Goal: Find specific page/section: Find specific page/section

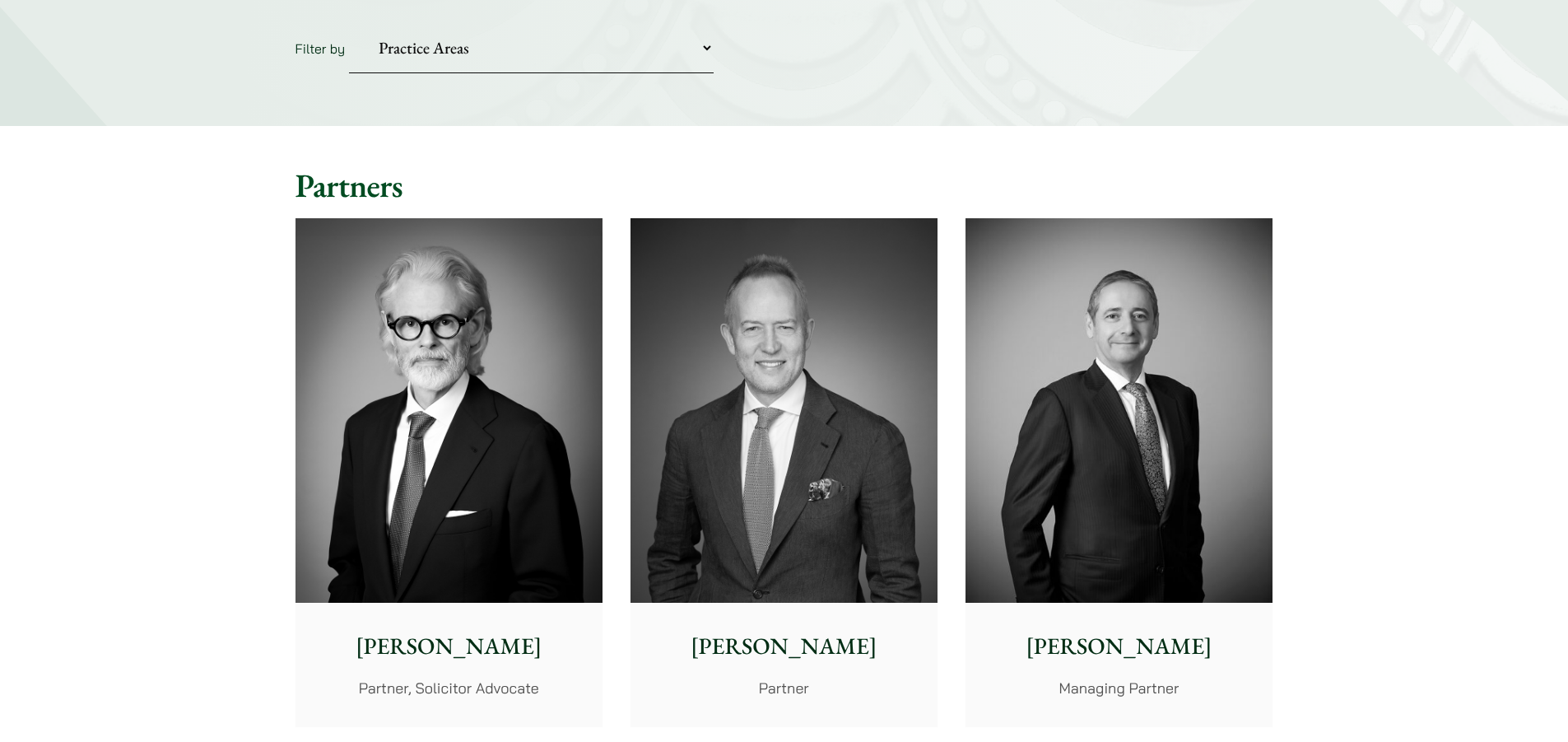
scroll to position [82, 0]
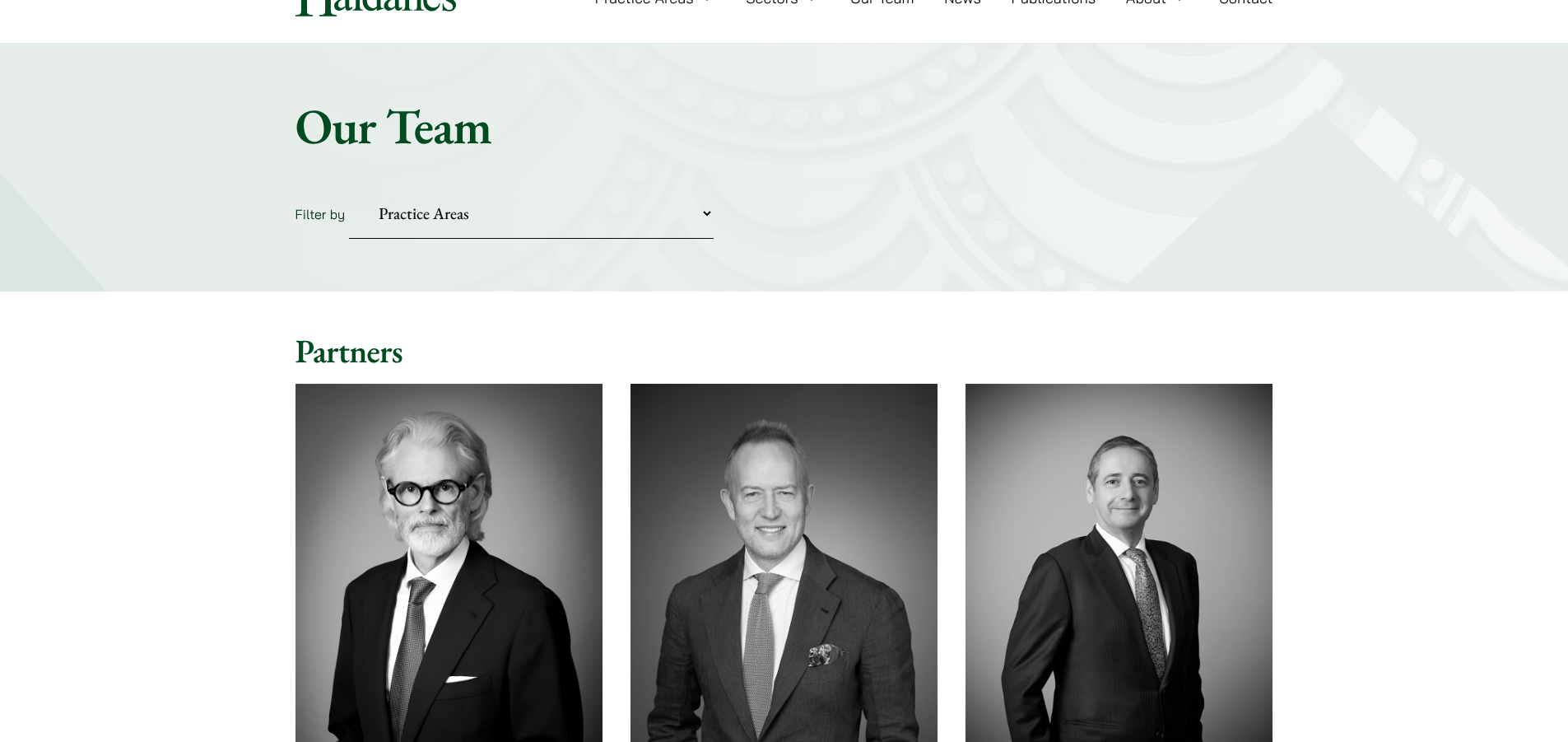
click at [491, 215] on select "Practice Areas Antitrust and Competition Civil Litigation & Dispute Resolution …" at bounding box center [532, 214] width 365 height 50
click at [349, 189] on select "Practice Areas Antitrust and Competition Civil Litigation & Dispute Resolution …" at bounding box center [532, 214] width 365 height 50
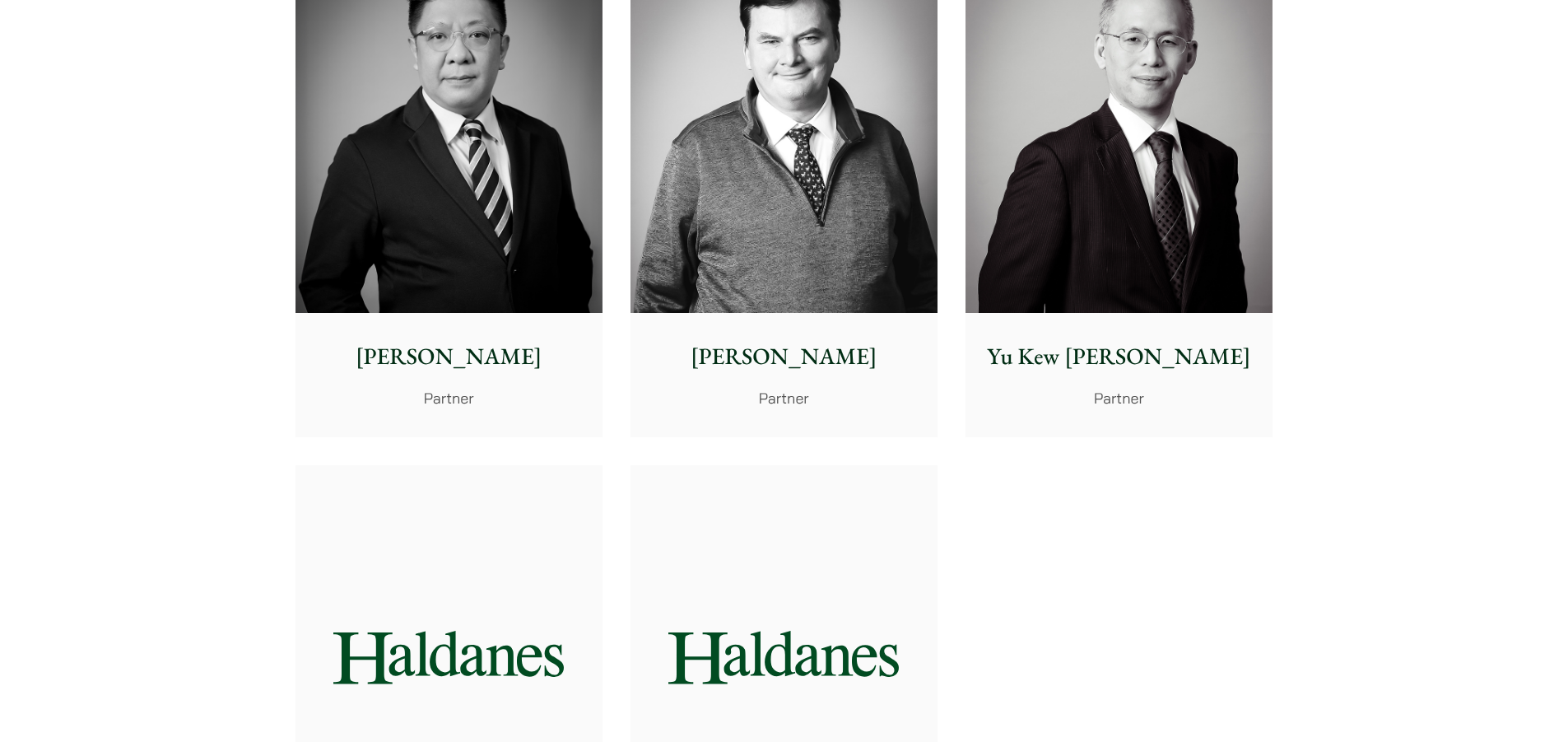
scroll to position [577, 0]
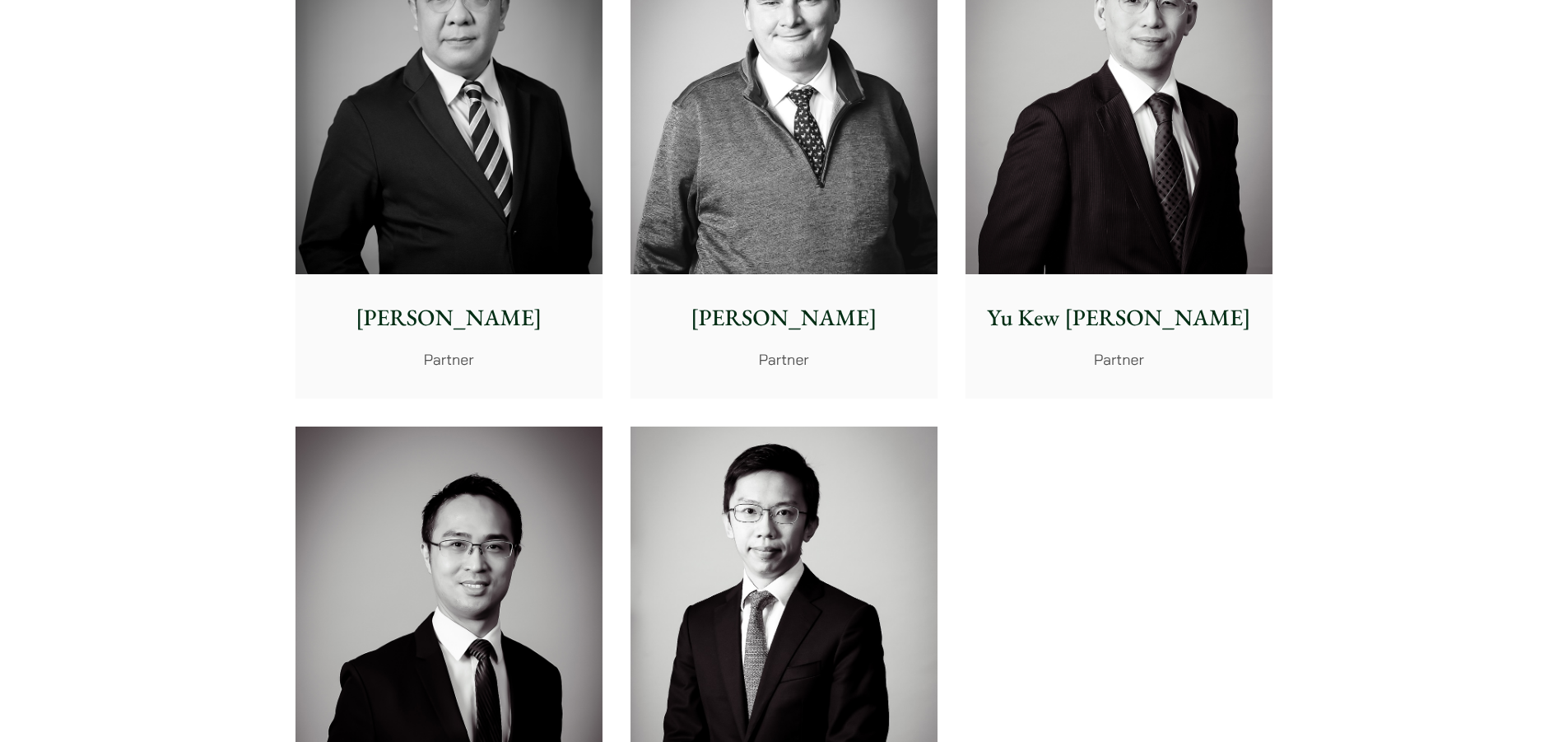
click at [1044, 455] on div "[PERSON_NAME] Partner, Solicitor Advocate [PERSON_NAME] Partner [PERSON_NAME] M…" at bounding box center [784, 413] width 1006 height 1073
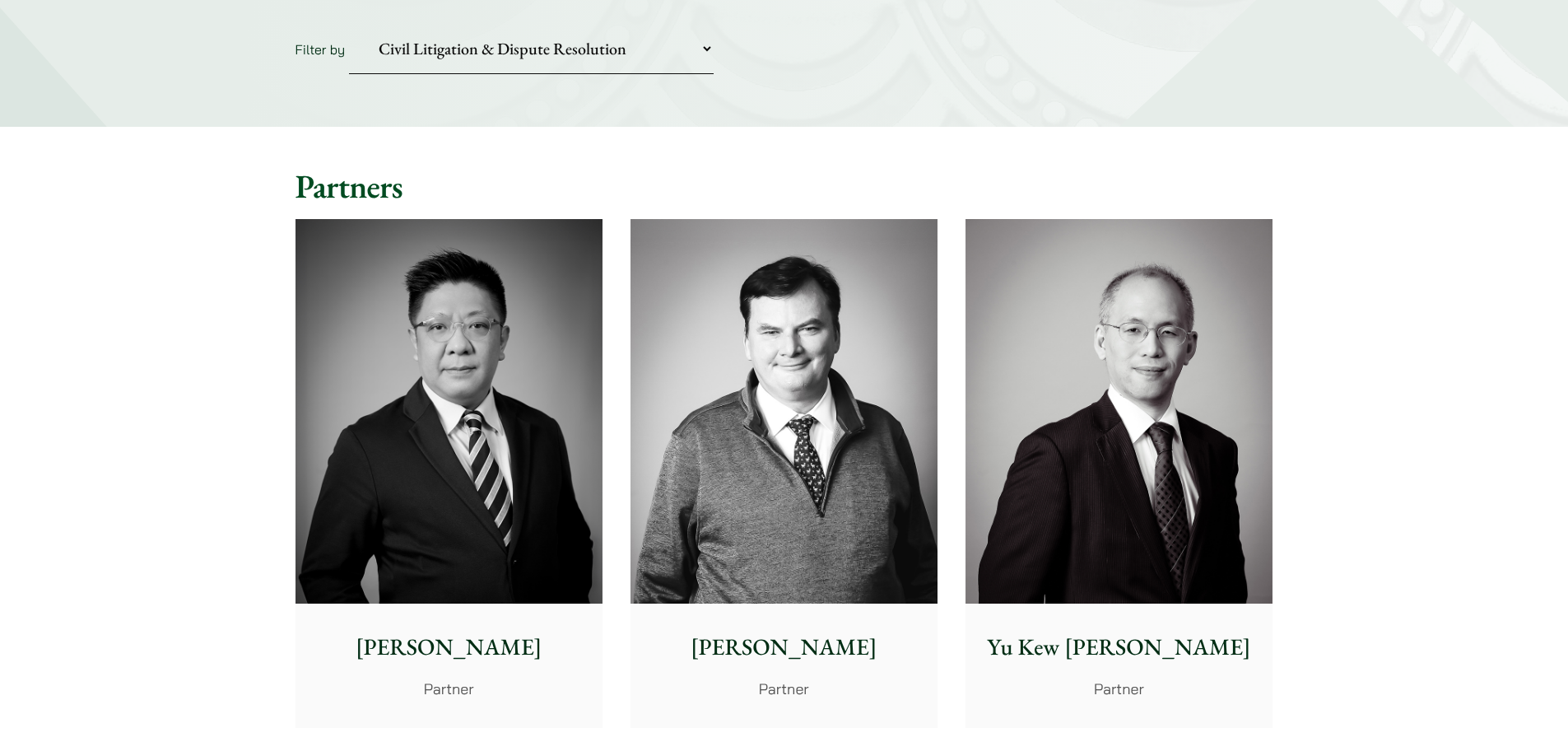
scroll to position [164, 0]
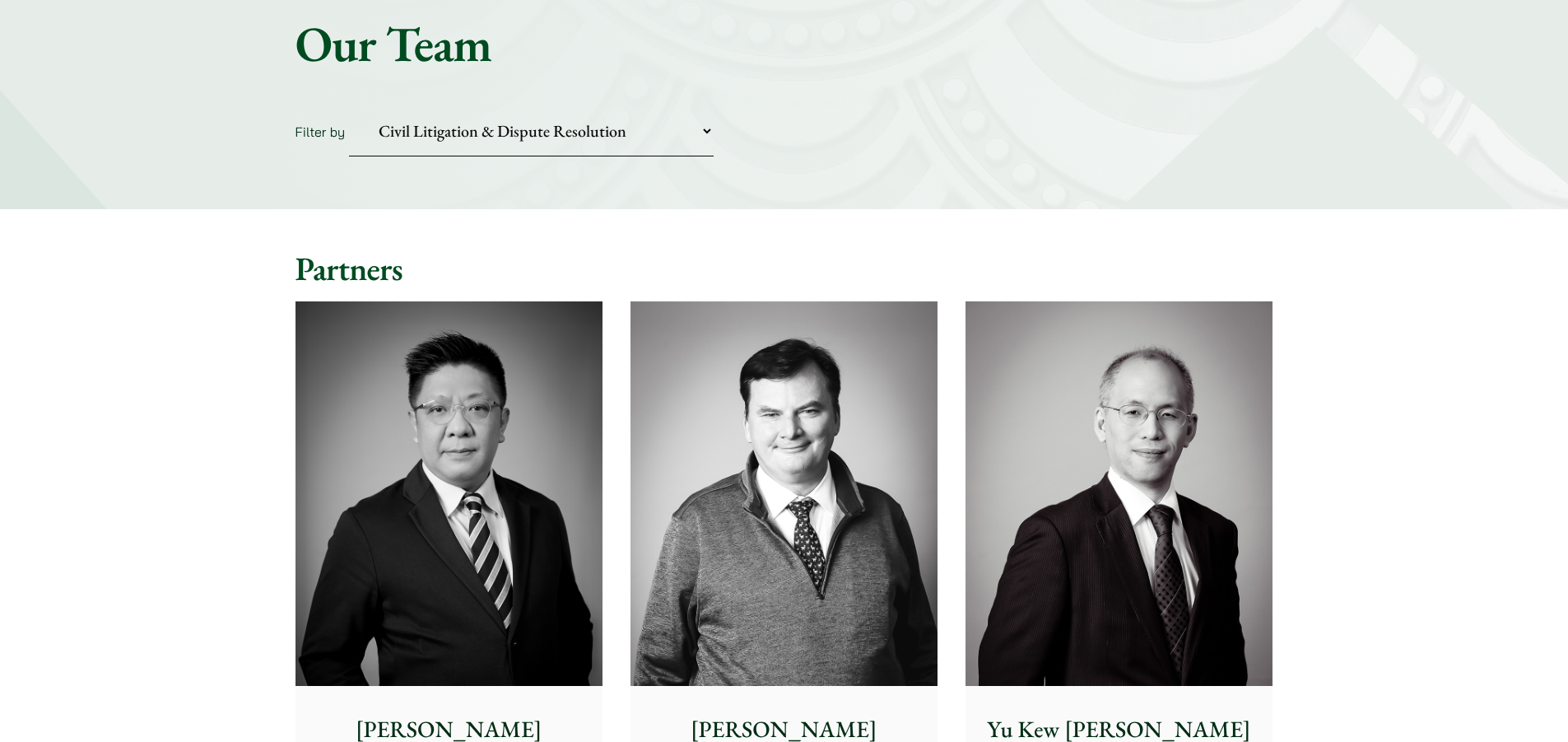
click at [595, 143] on select "Practice Areas Antitrust and Competition Civil Litigation & Dispute Resolution …" at bounding box center [532, 131] width 365 height 50
click at [349, 106] on select "Practice Areas Antitrust and Competition Civil Litigation & Dispute Resolution …" at bounding box center [532, 131] width 365 height 50
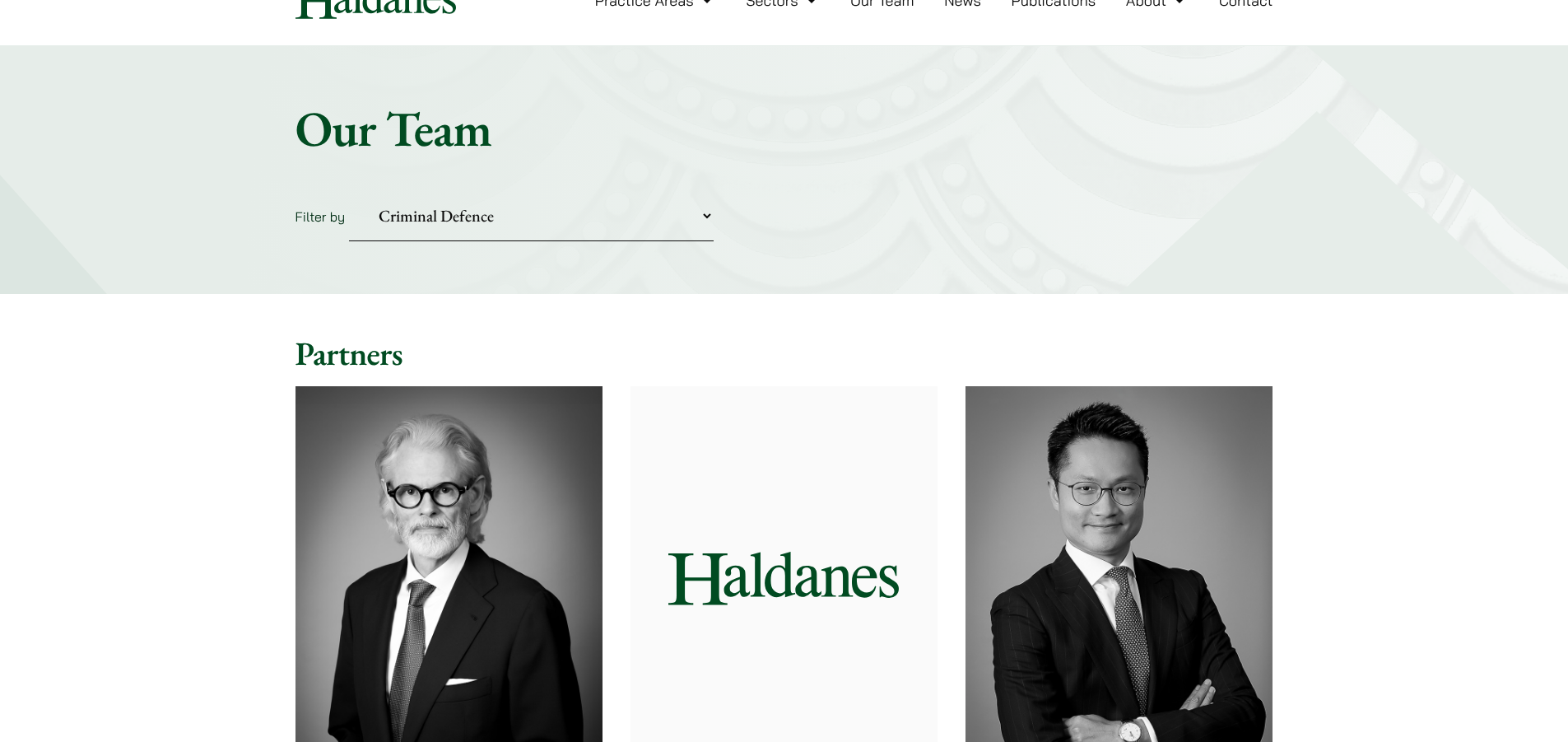
scroll to position [0, 0]
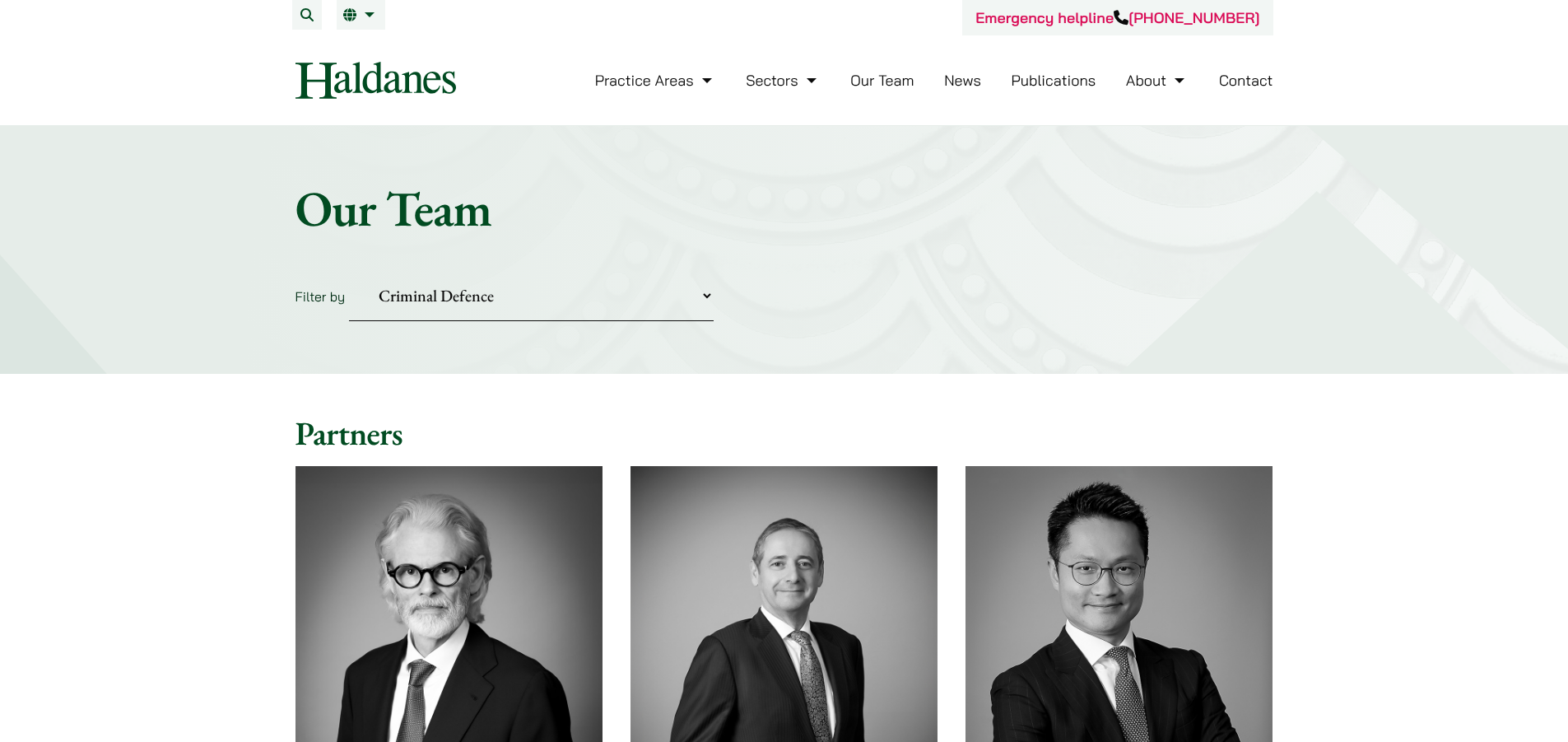
click at [629, 286] on select "Practice Areas Antitrust and Competition Civil Litigation & Dispute Resolution …" at bounding box center [532, 296] width 365 height 50
click at [1092, 277] on form "Filter by Practice Areas Antitrust and Competition Civil Litigation & Dispute R…" at bounding box center [784, 296] width 978 height 50
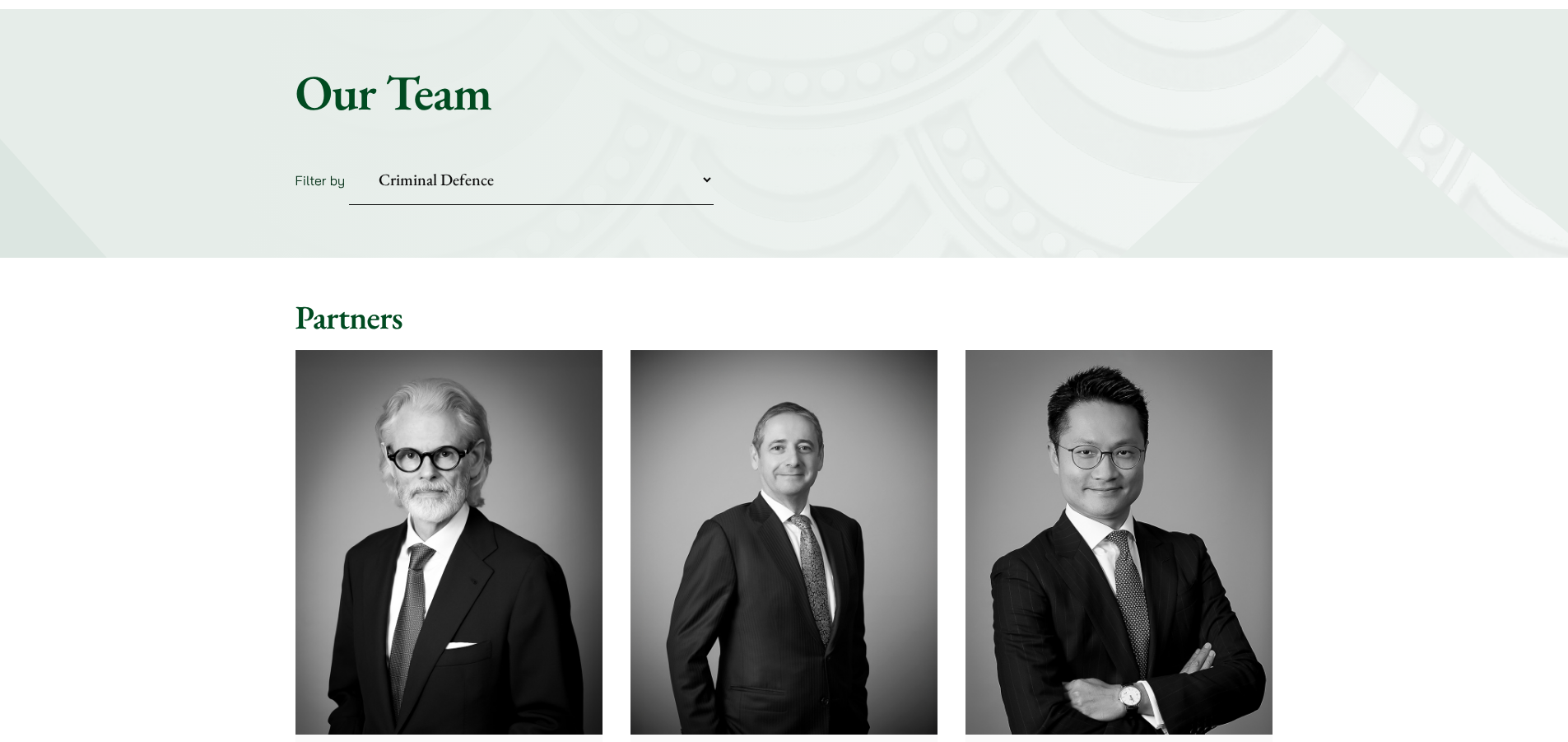
scroll to position [247, 0]
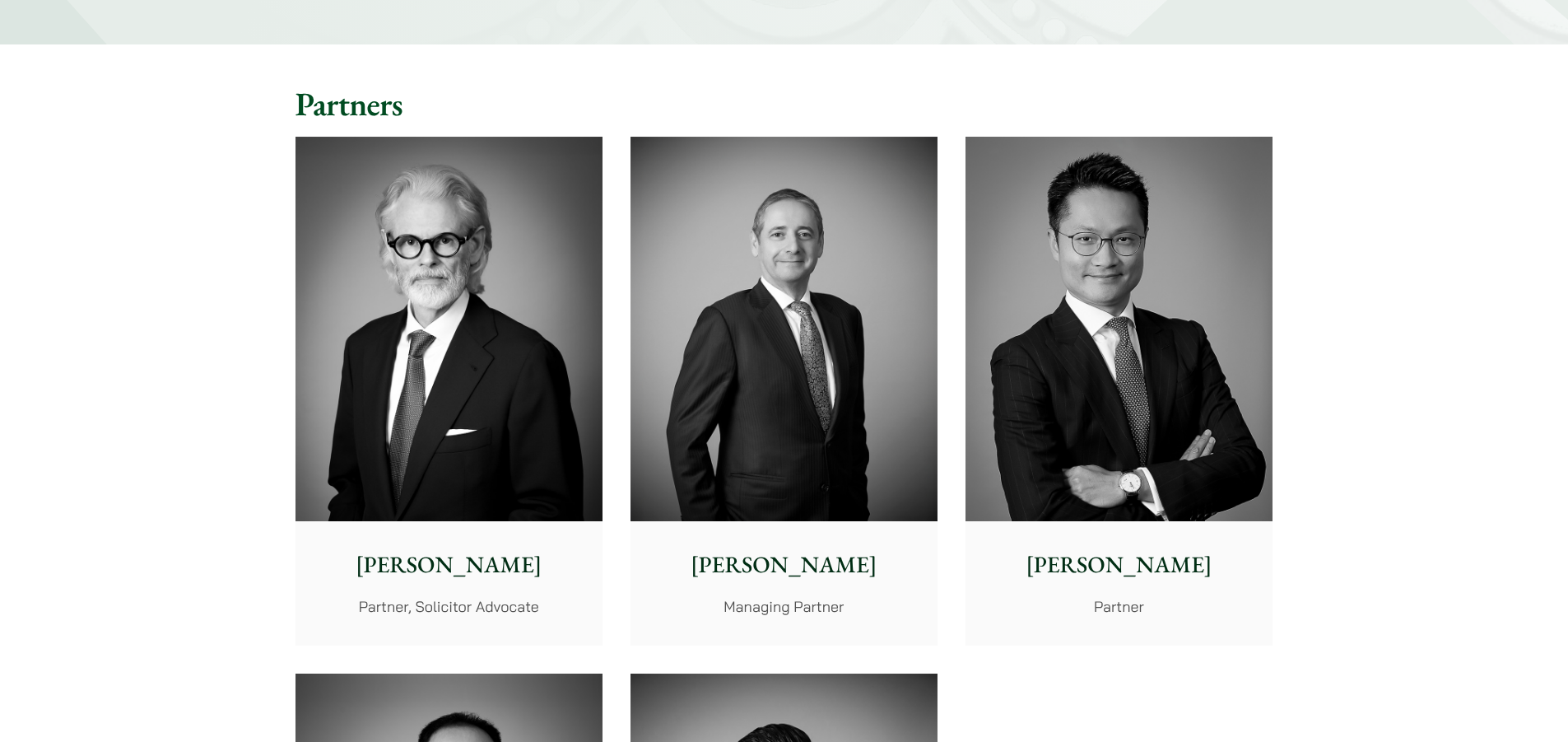
scroll to position [412, 0]
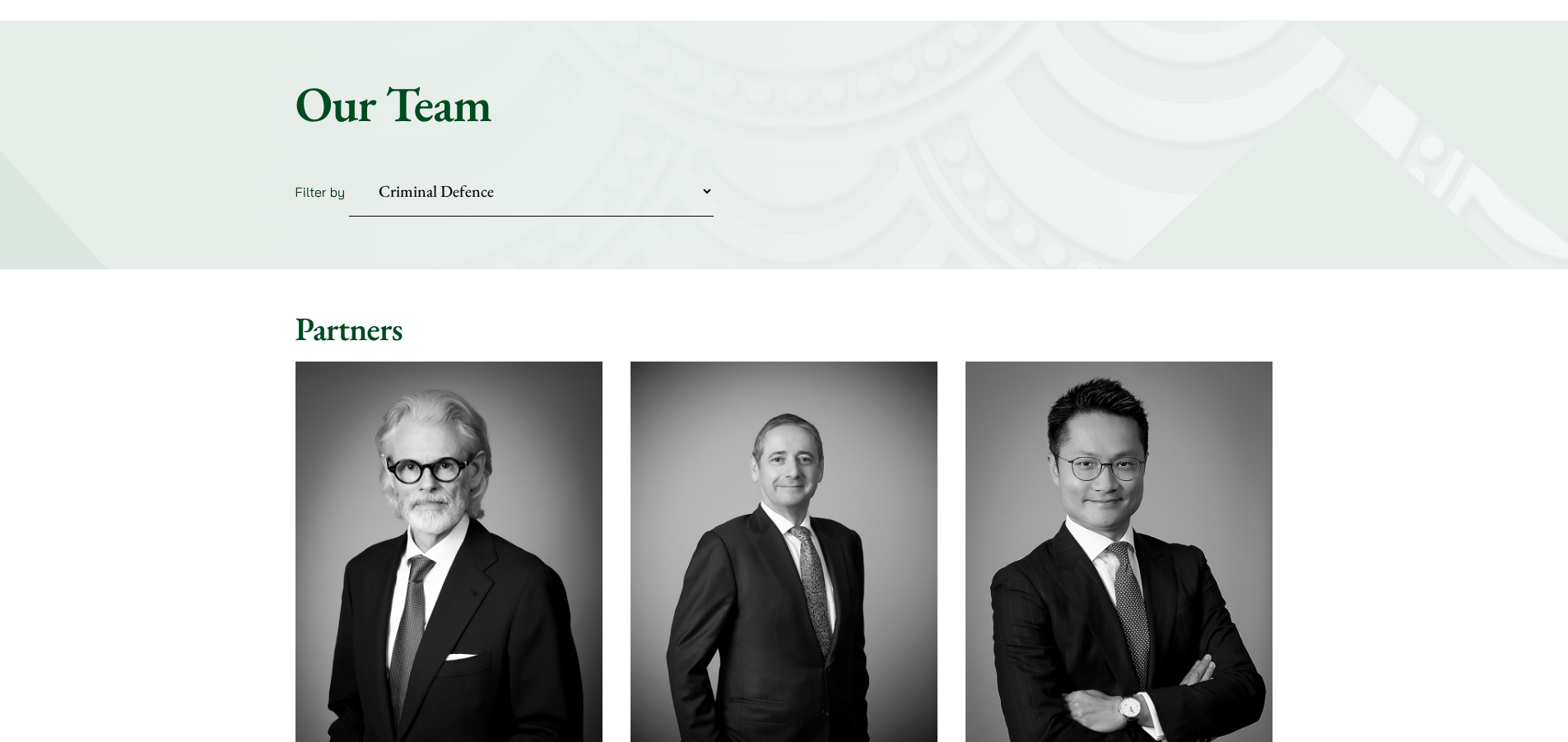
scroll to position [82, 0]
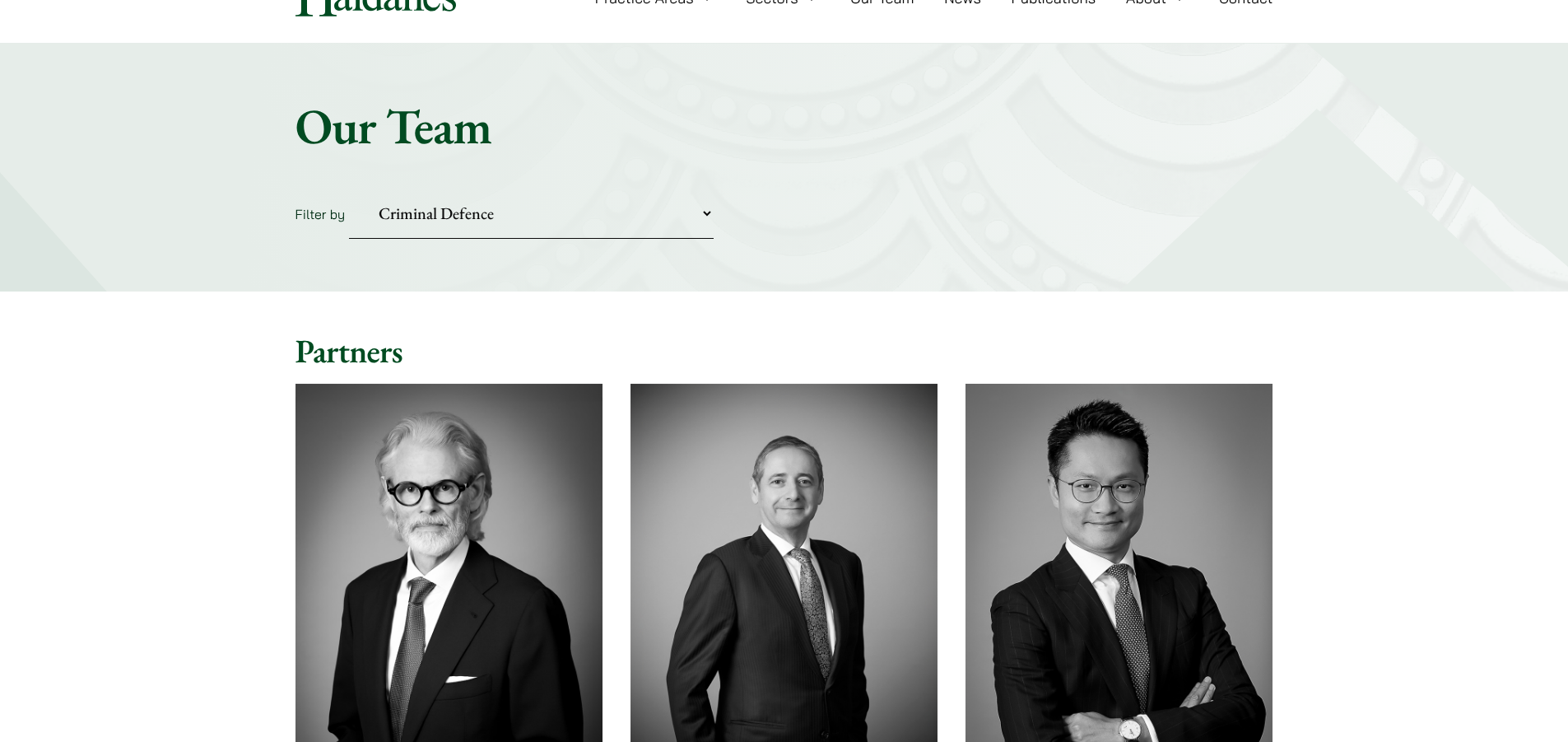
click at [634, 221] on select "Practice Areas Antitrust and Competition Civil Litigation & Dispute Resolution …" at bounding box center [532, 214] width 365 height 50
click at [349, 189] on select "Practice Areas Antitrust and Competition Civil Litigation & Dispute Resolution …" at bounding box center [532, 214] width 365 height 50
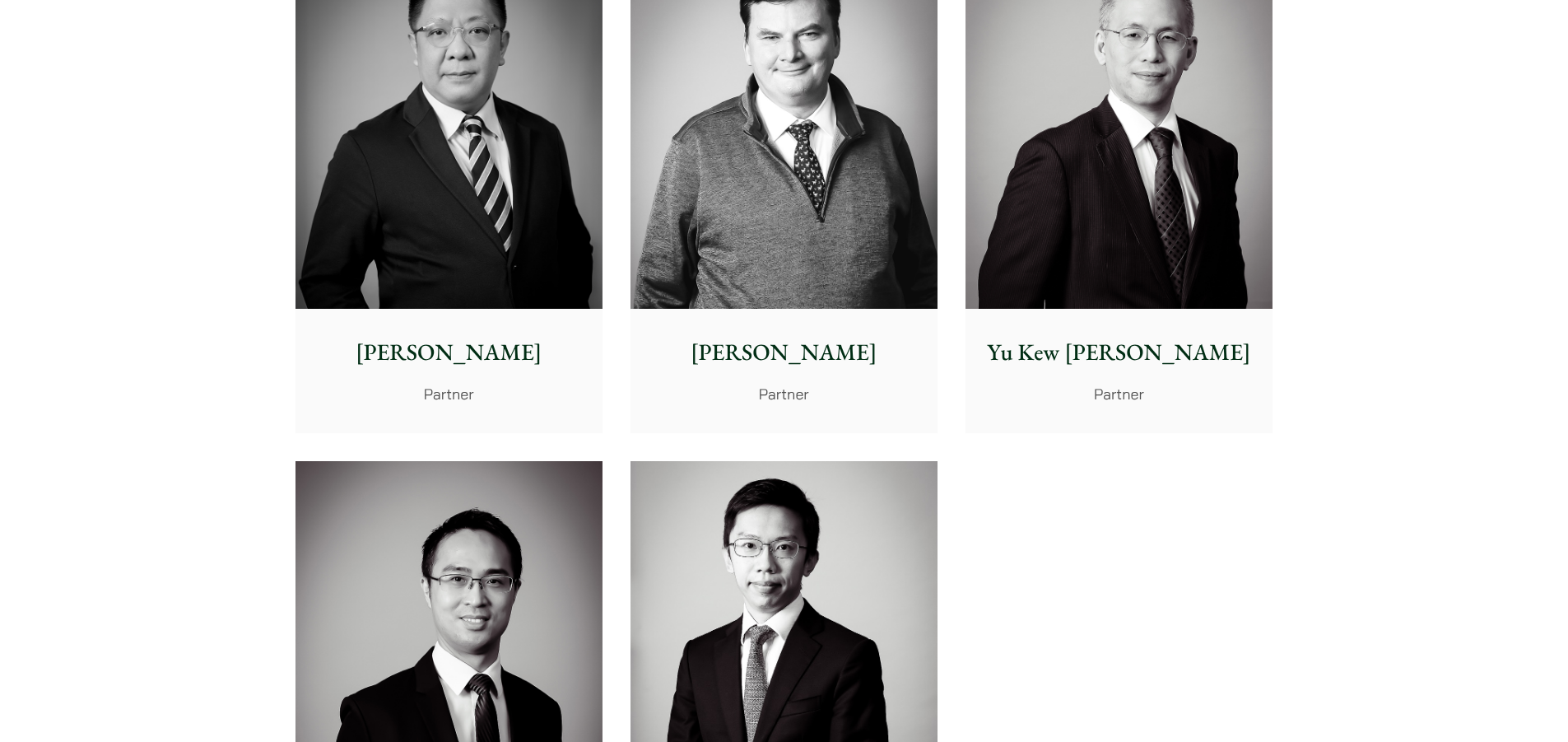
scroll to position [494, 0]
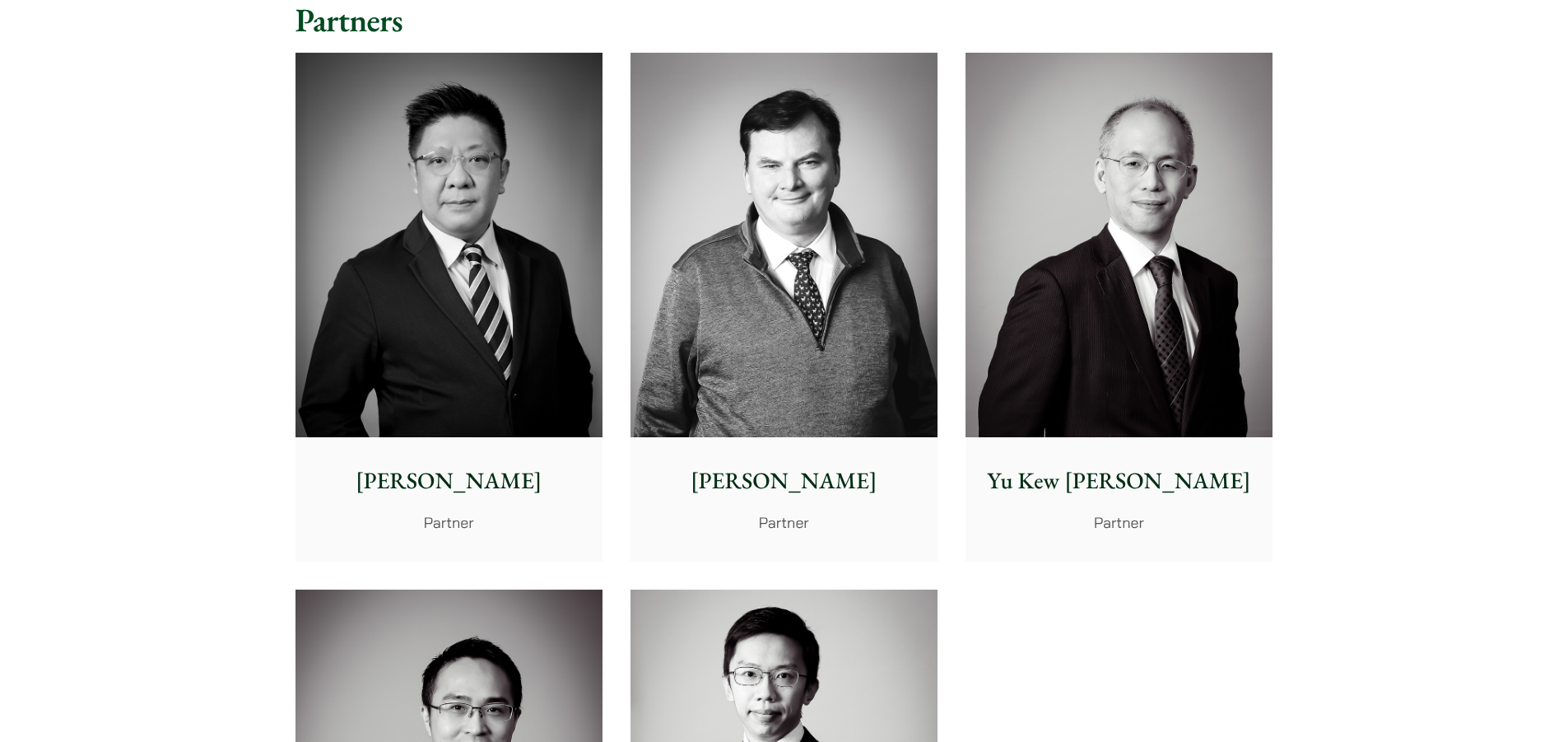
scroll to position [247, 0]
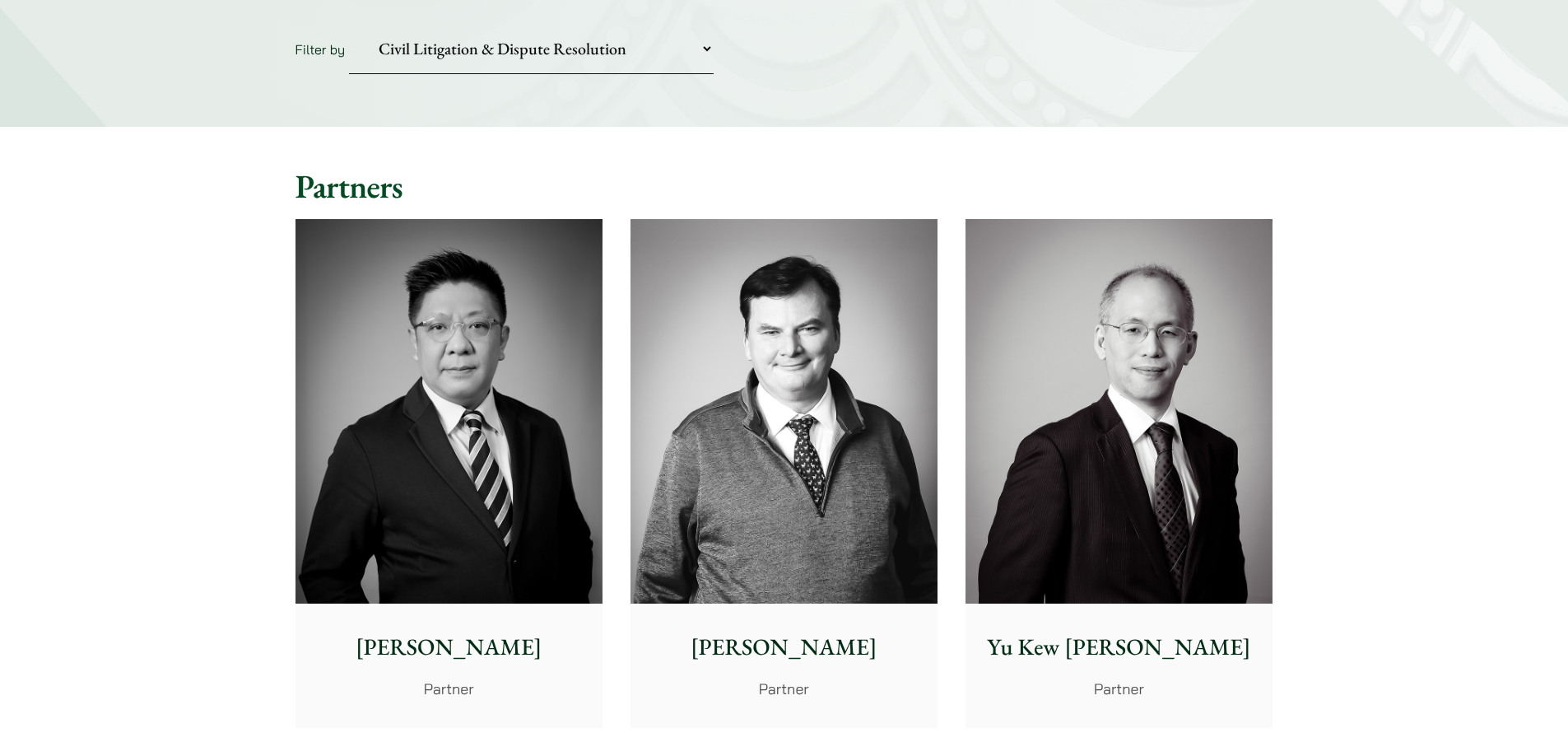
click at [586, 63] on select "Practice Areas Antitrust and Competition Civil Litigation & Dispute Resolution …" at bounding box center [532, 48] width 365 height 50
click at [349, 24] on select "Practice Areas Antitrust and Competition Civil Litigation & Dispute Resolution …" at bounding box center [532, 48] width 365 height 50
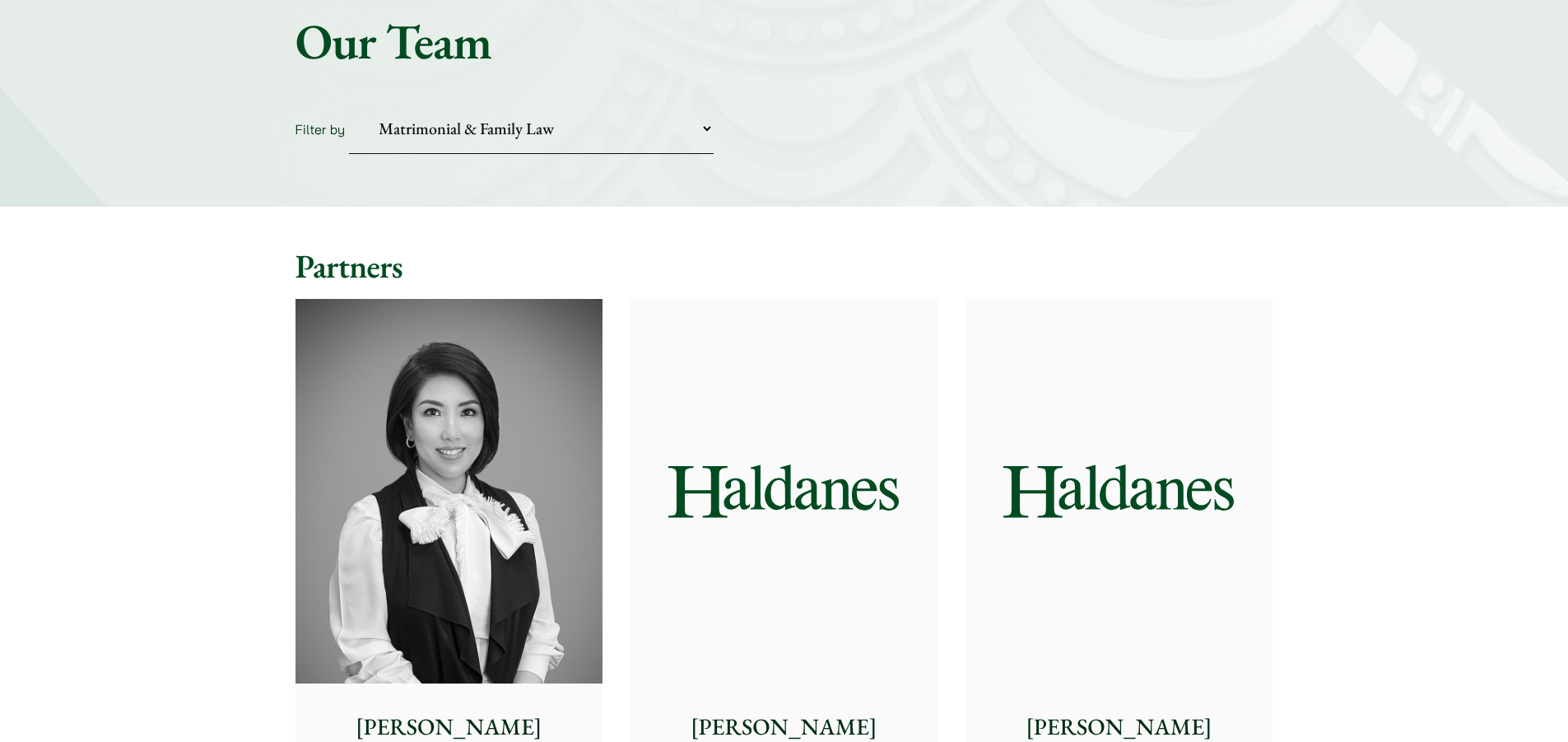
scroll to position [164, 0]
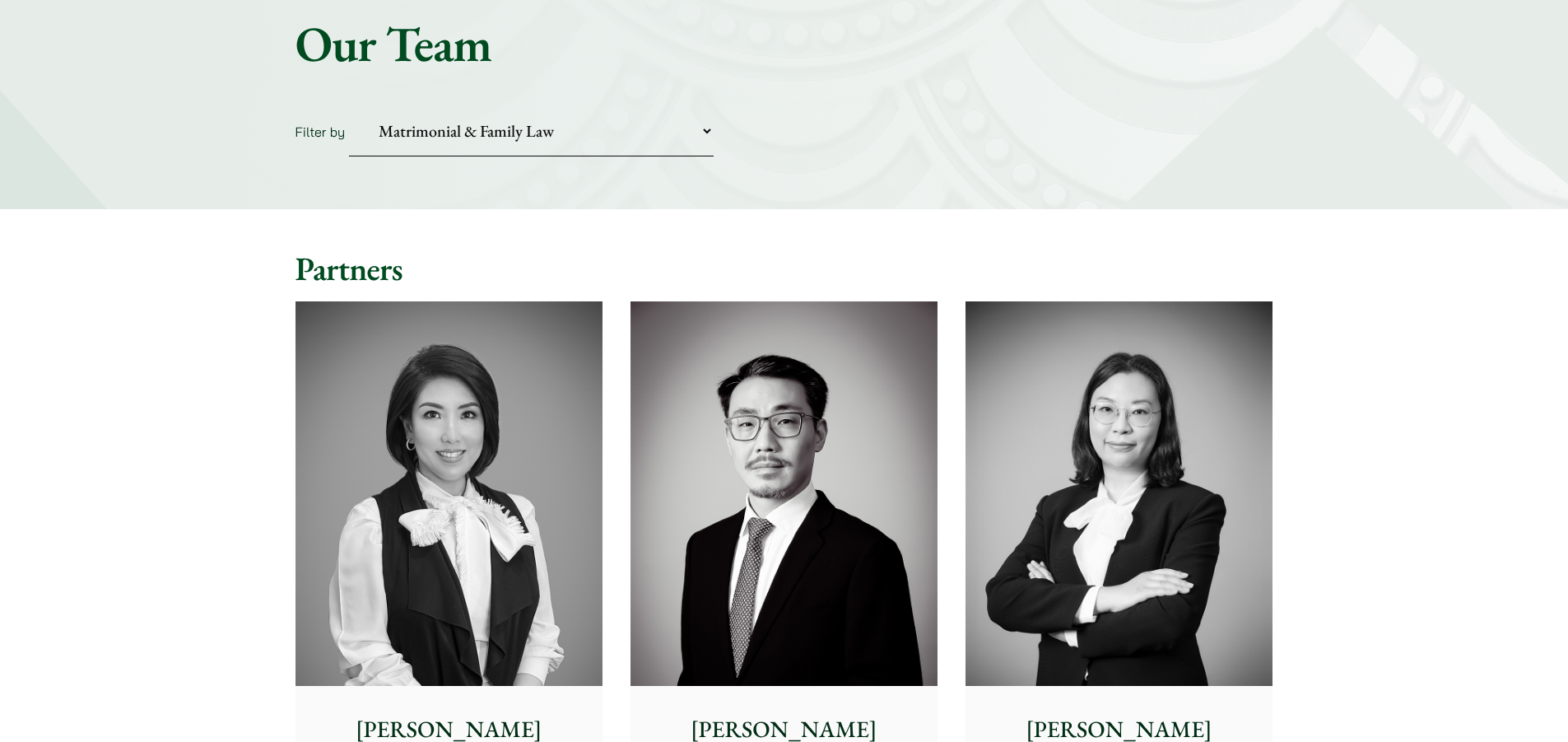
click at [678, 131] on select "Practice Areas Antitrust and Competition Civil Litigation & Dispute Resolution …" at bounding box center [532, 131] width 365 height 50
click at [349, 106] on select "Practice Areas Antitrust and Competition Civil Litigation & Dispute Resolution …" at bounding box center [532, 131] width 365 height 50
click at [593, 136] on select "Practice Areas Antitrust and Competition Civil Litigation & Dispute Resolution …" at bounding box center [532, 131] width 365 height 50
click at [349, 106] on select "Practice Areas Antitrust and Competition Civil Litigation & Dispute Resolution …" at bounding box center [532, 131] width 365 height 50
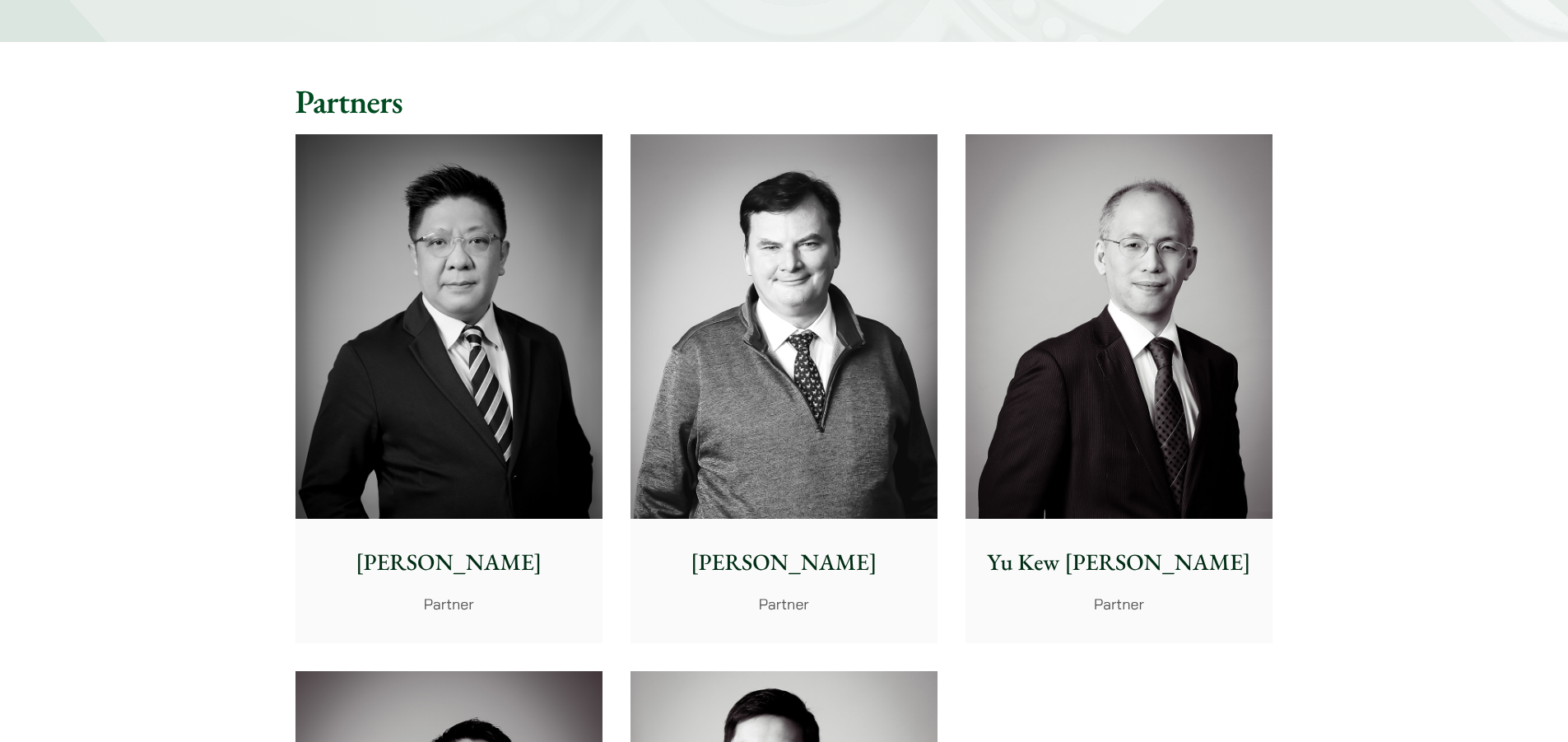
scroll to position [329, 0]
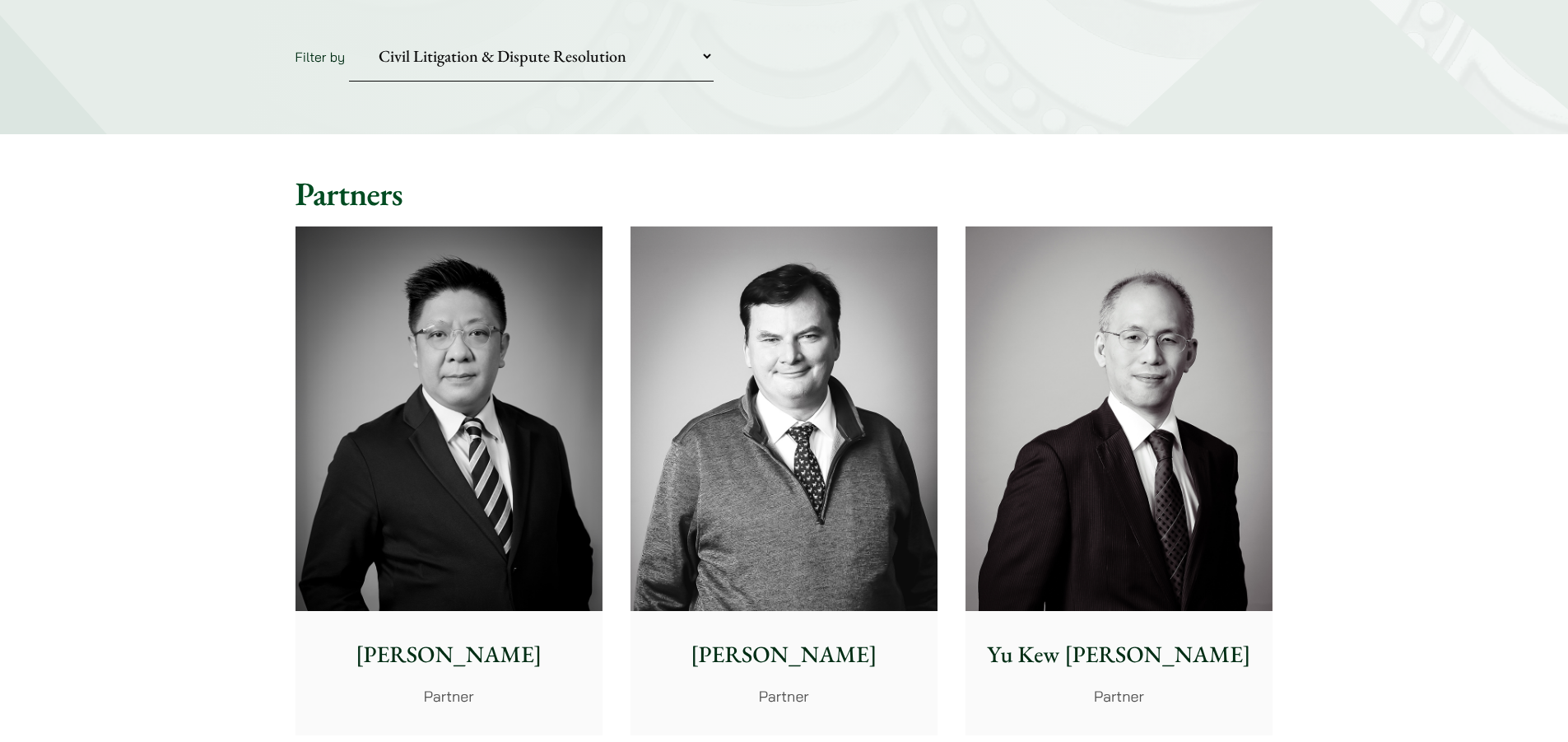
scroll to position [164, 0]
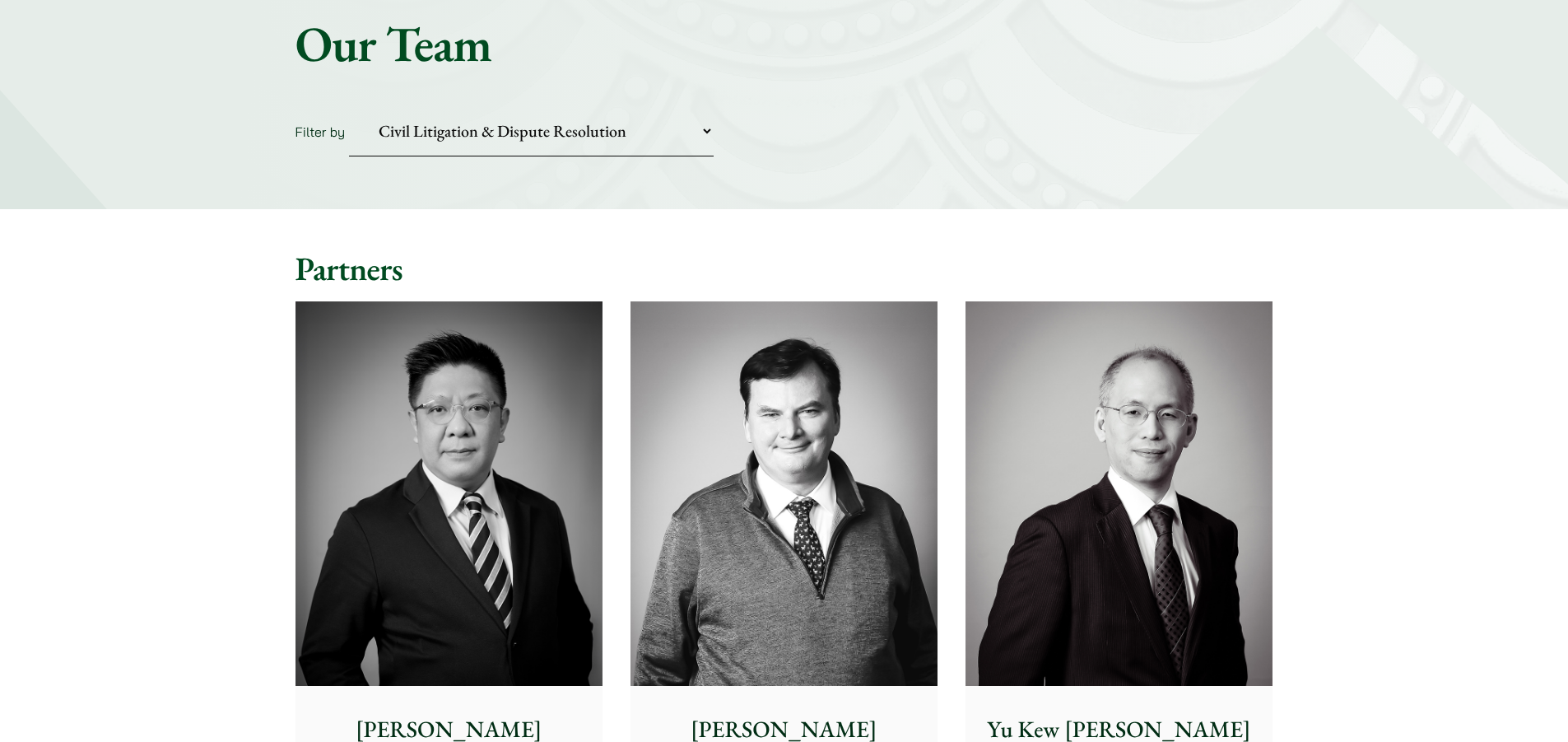
click at [579, 138] on select "Practice Areas Antitrust and Competition Civil Litigation & Dispute Resolution …" at bounding box center [532, 131] width 365 height 50
click at [349, 106] on select "Practice Areas Antitrust and Competition Civil Litigation & Dispute Resolution …" at bounding box center [532, 131] width 365 height 50
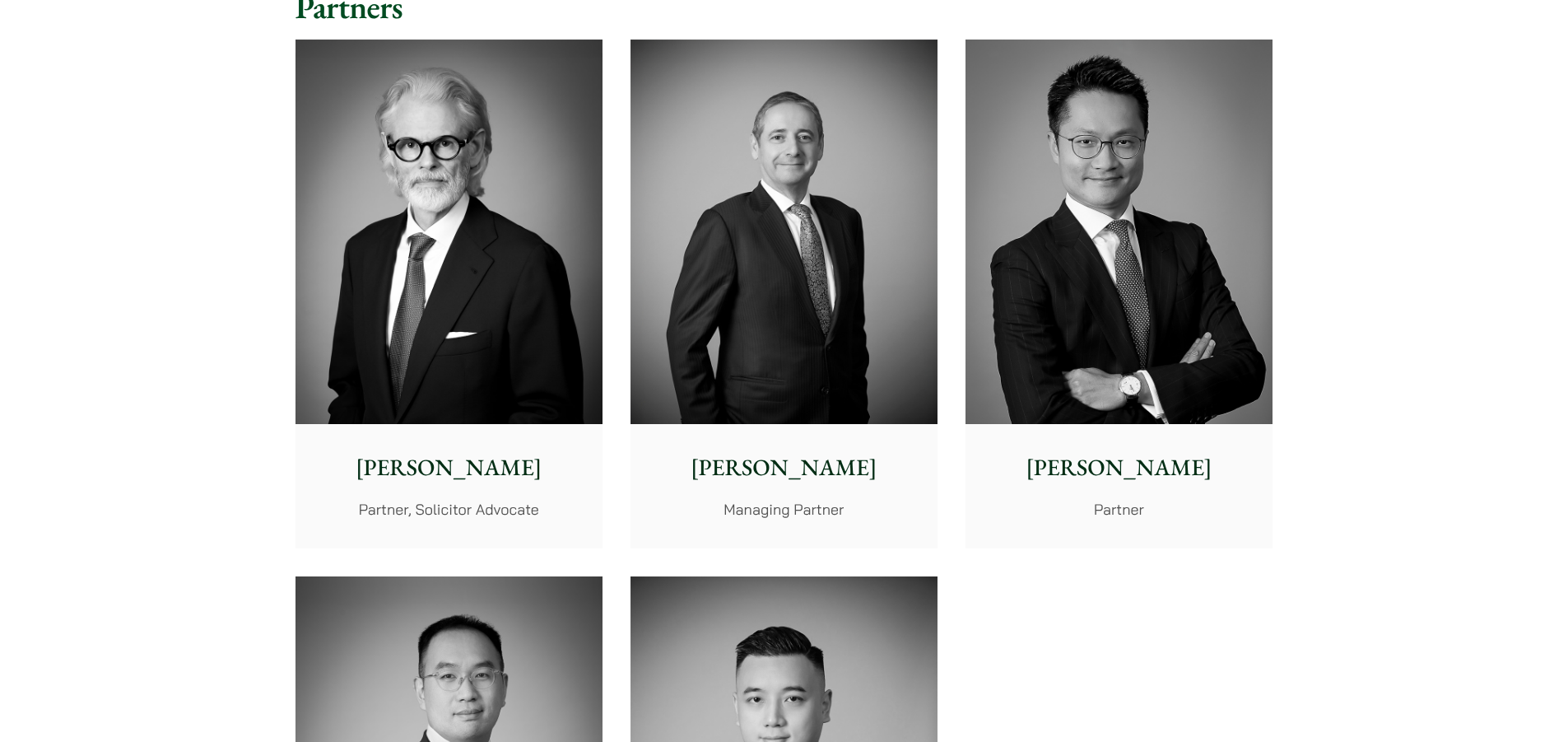
scroll to position [247, 0]
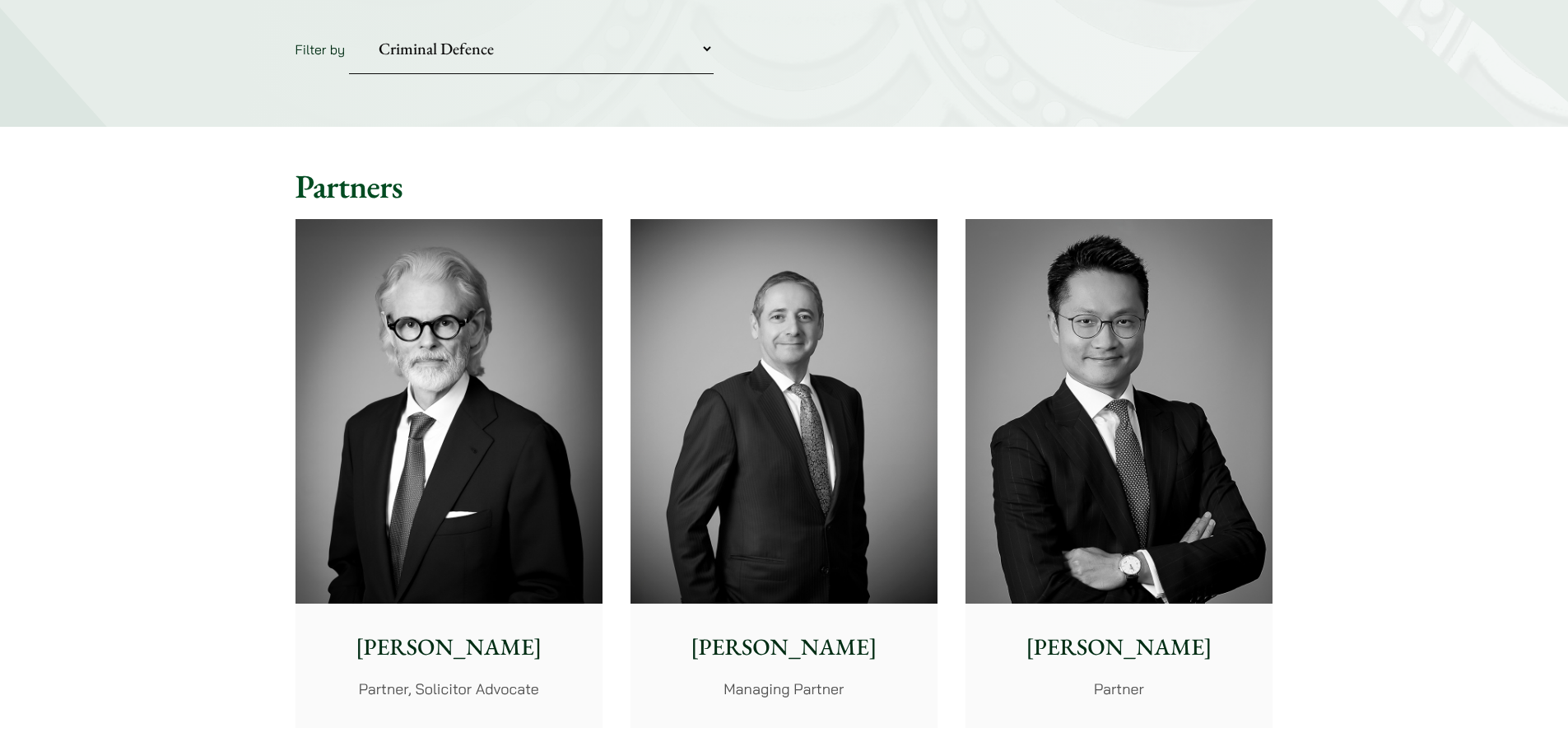
click at [660, 72] on select "Practice Areas Antitrust and Competition Civil Litigation & Dispute Resolution …" at bounding box center [532, 48] width 365 height 50
click at [349, 24] on select "Practice Areas Antitrust and Competition Civil Litigation & Dispute Resolution …" at bounding box center [532, 48] width 365 height 50
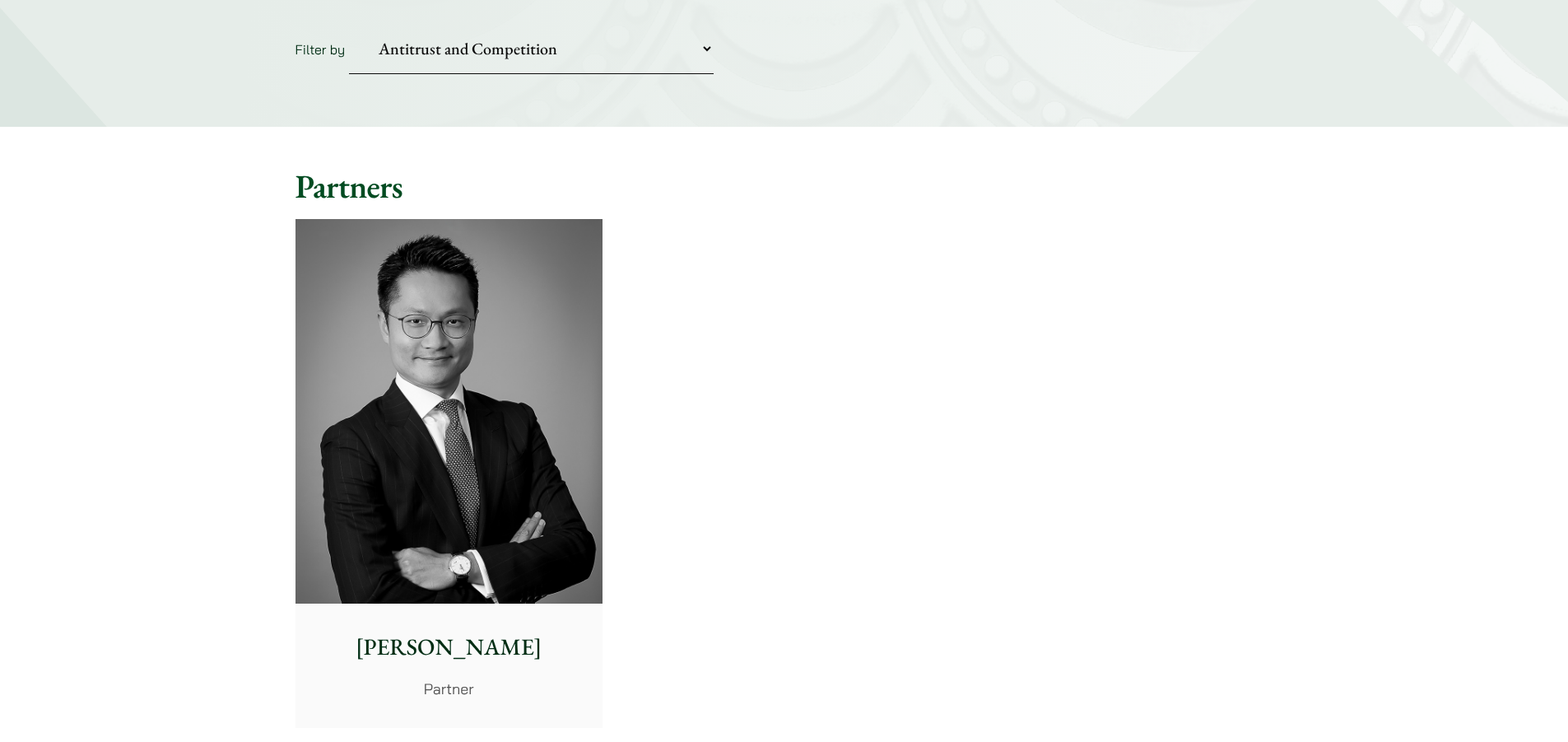
click at [670, 53] on select "Practice Areas Antitrust and Competition Civil Litigation & Dispute Resolution …" at bounding box center [532, 48] width 365 height 50
select select "civil-litigation-dispute-resolution"
click at [349, 24] on select "Practice Areas Antitrust and Competition Civil Litigation & Dispute Resolution …" at bounding box center [532, 48] width 365 height 50
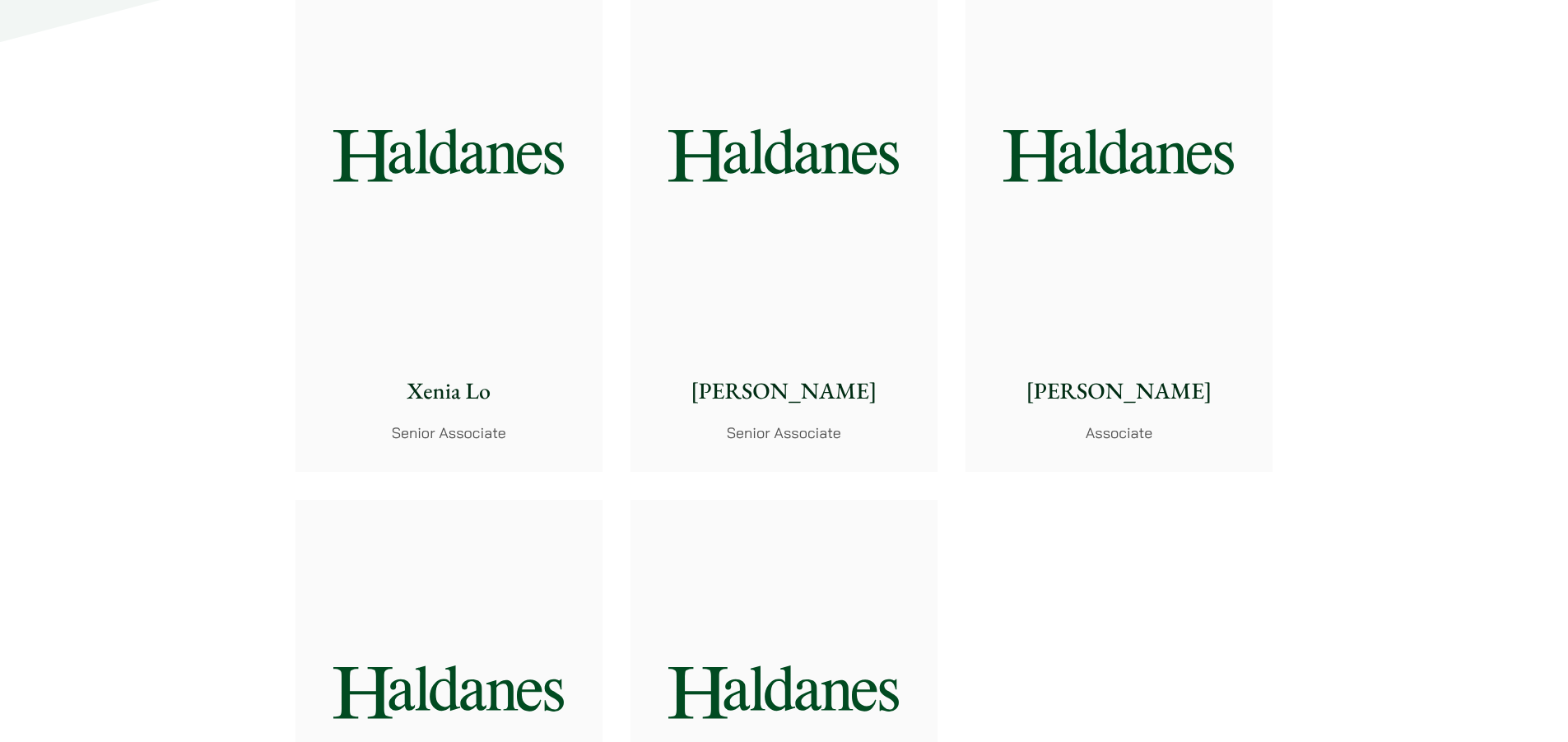
scroll to position [1730, 0]
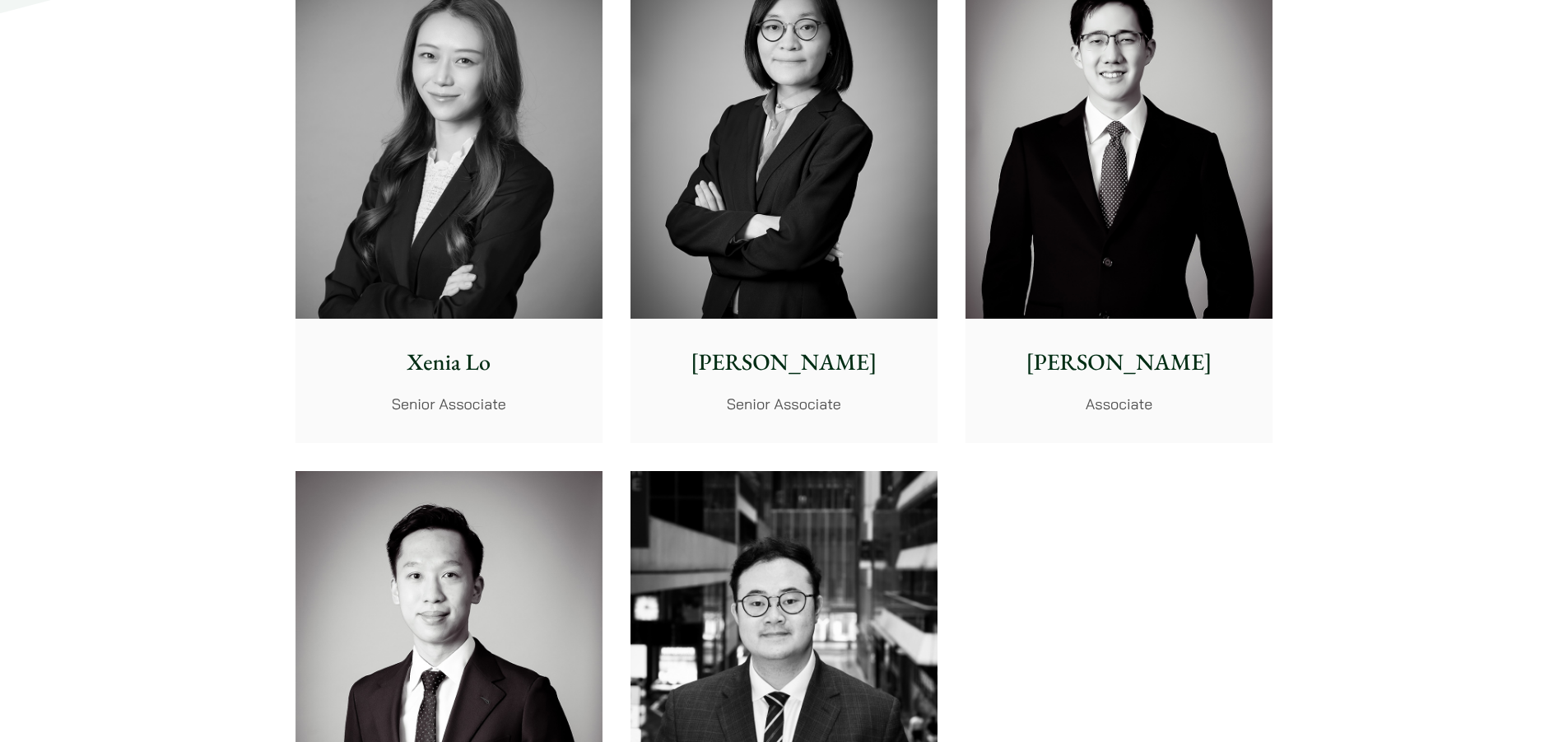
click at [1142, 521] on div "[PERSON_NAME] Senior Associate [PERSON_NAME] Senior Associate [PERSON_NAME] Sen…" at bounding box center [784, 456] width 1006 height 1073
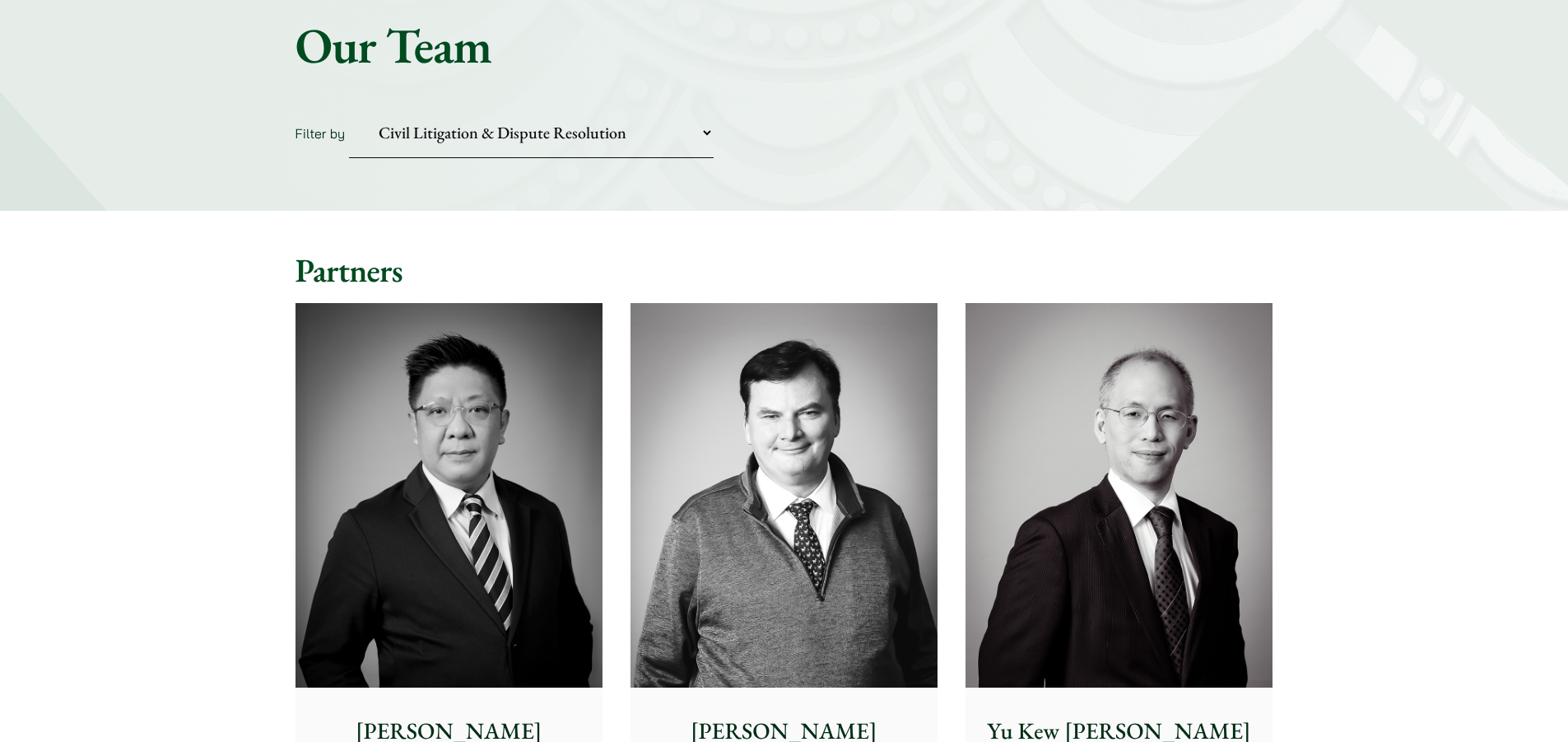
scroll to position [0, 0]
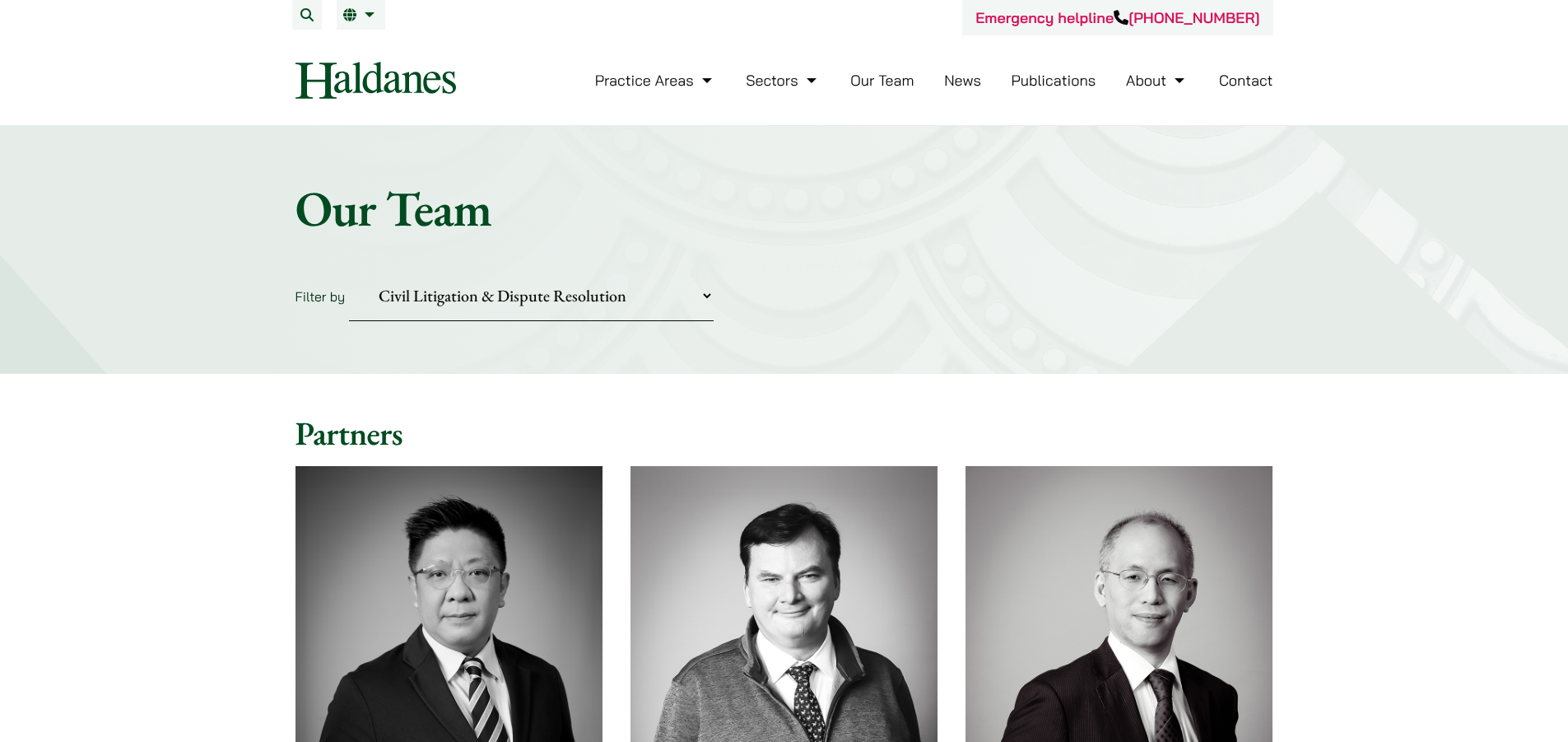
drag, startPoint x: 225, startPoint y: 324, endPoint x: 342, endPoint y: 236, distance: 146.4
click at [225, 324] on div "Home » Lawyers Our Team Filter by Practice Areas Antitrust and Competition Civi…" at bounding box center [784, 250] width 1568 height 248
